Goal: Task Accomplishment & Management: Use online tool/utility

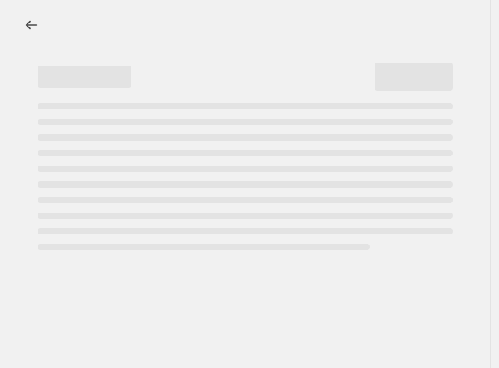
select select "percentage"
select select "collection"
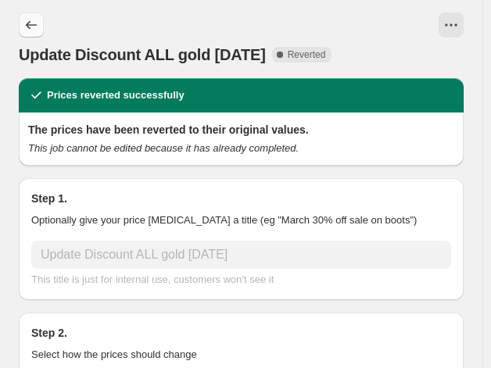
click at [27, 35] on button "Price change jobs" at bounding box center [31, 25] width 25 height 25
